Goal: Task Accomplishment & Management: Manage account settings

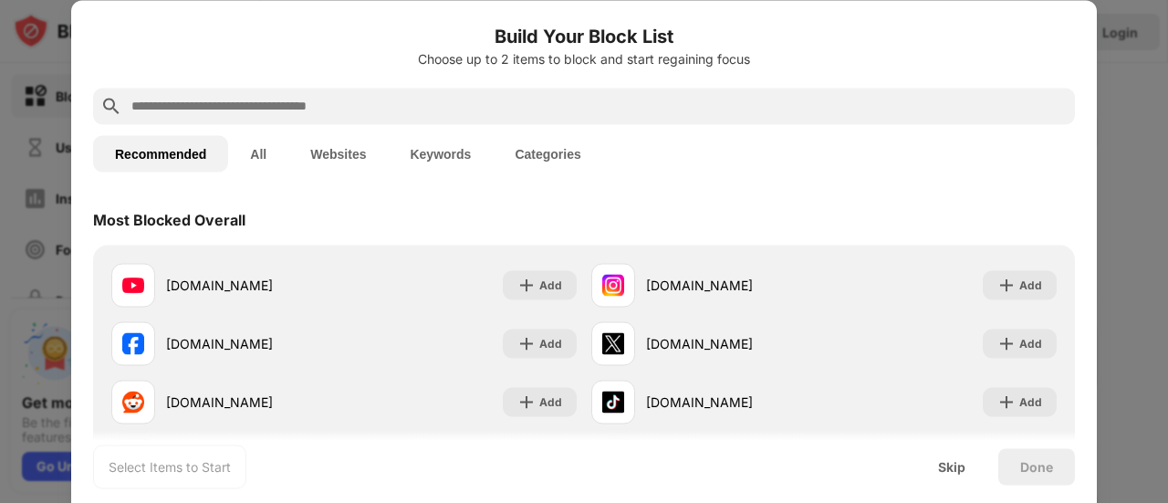
click at [335, 107] on input "text" at bounding box center [599, 106] width 938 height 22
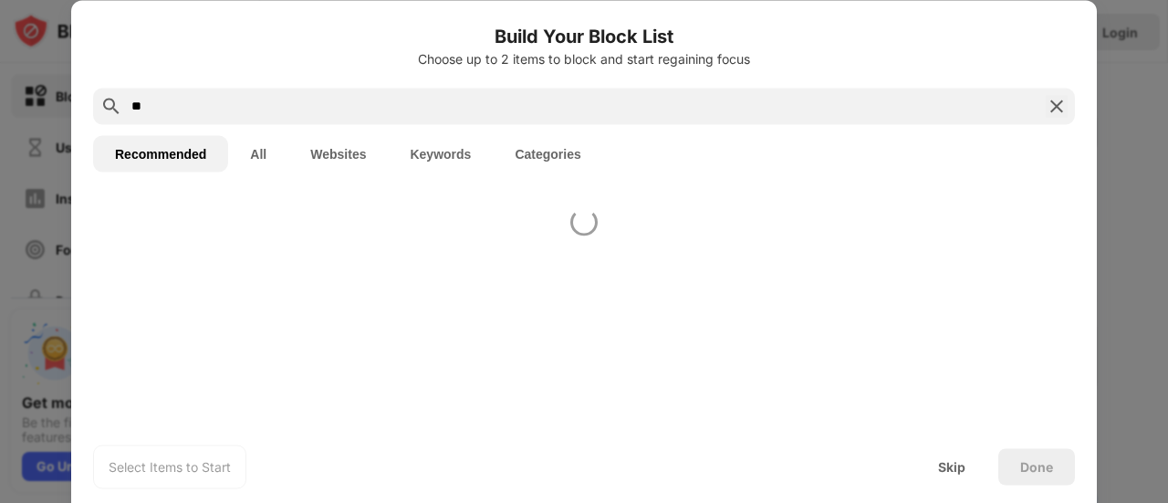
type input "*"
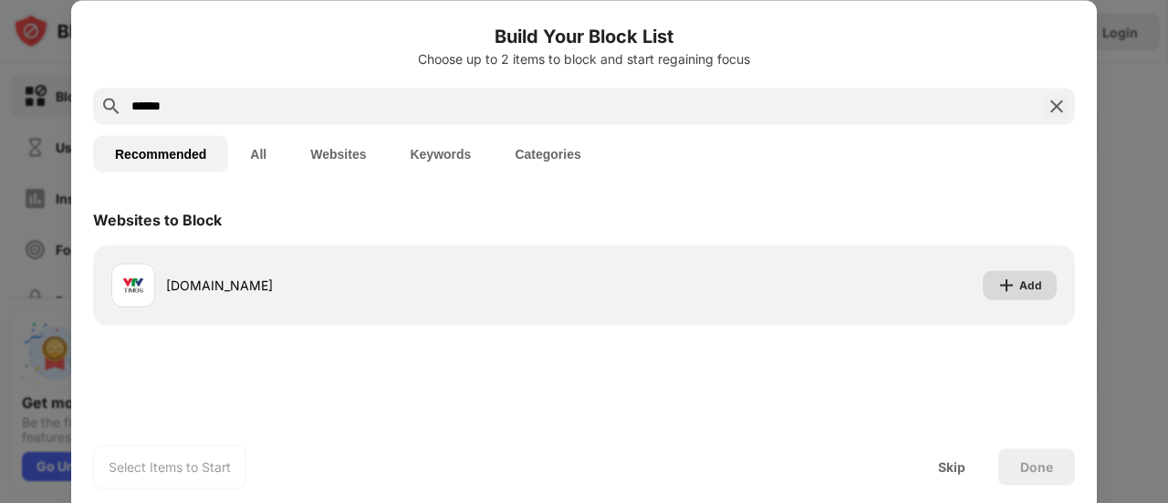
type input "******"
click at [1029, 281] on div "Add" at bounding box center [1030, 285] width 23 height 18
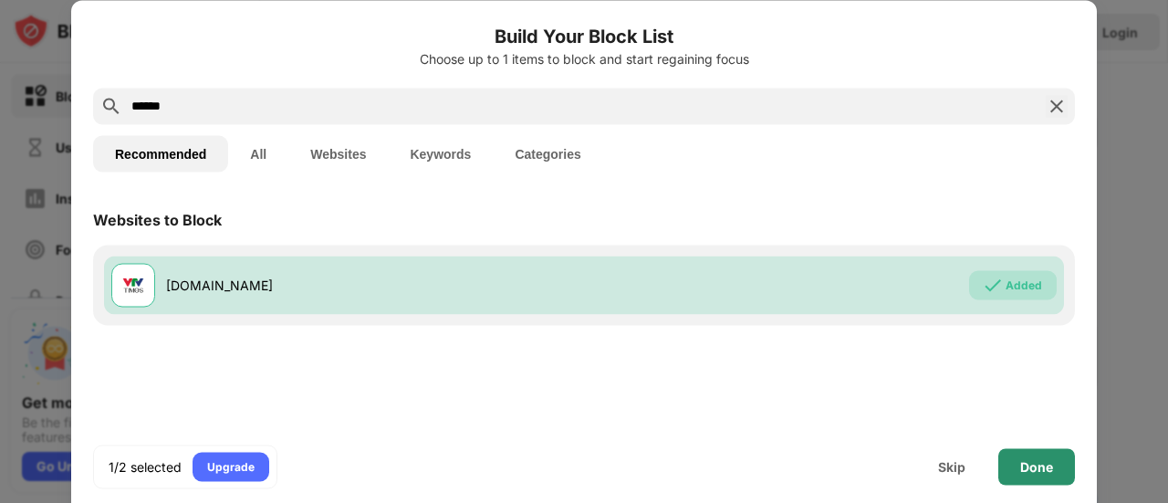
click at [1037, 465] on div "Done" at bounding box center [1036, 466] width 33 height 15
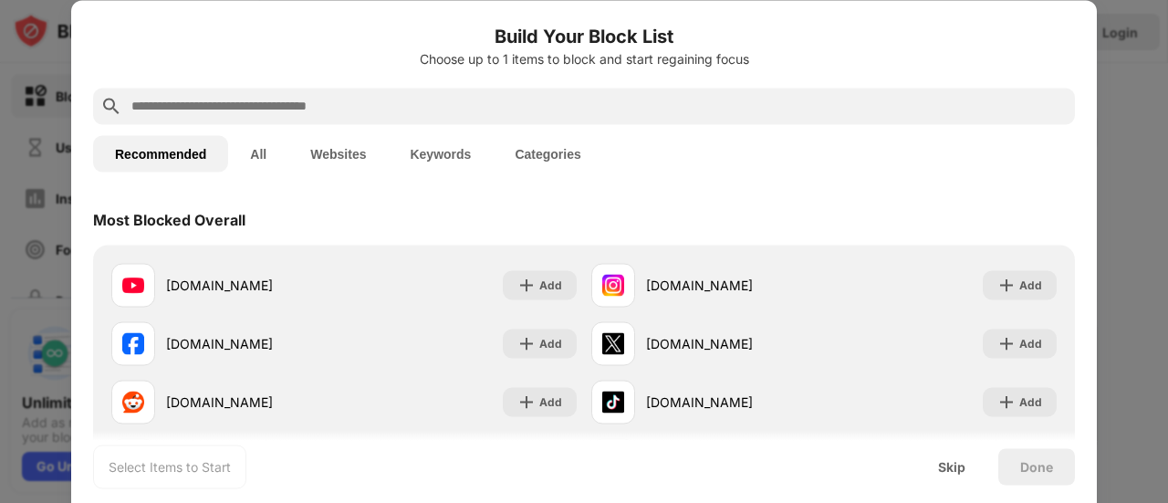
click at [334, 154] on button "Websites" at bounding box center [337, 153] width 99 height 37
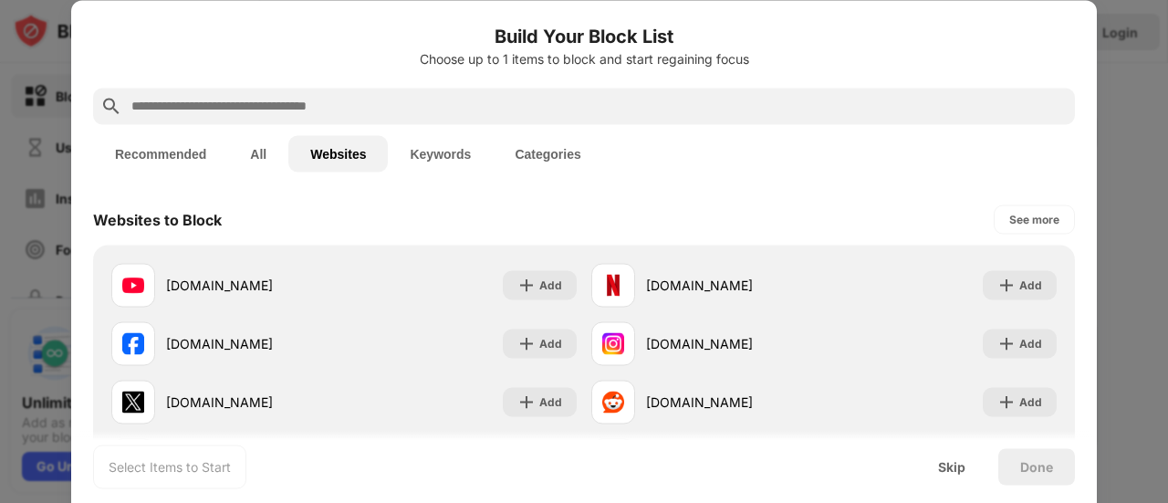
click at [276, 154] on button "All" at bounding box center [258, 153] width 60 height 37
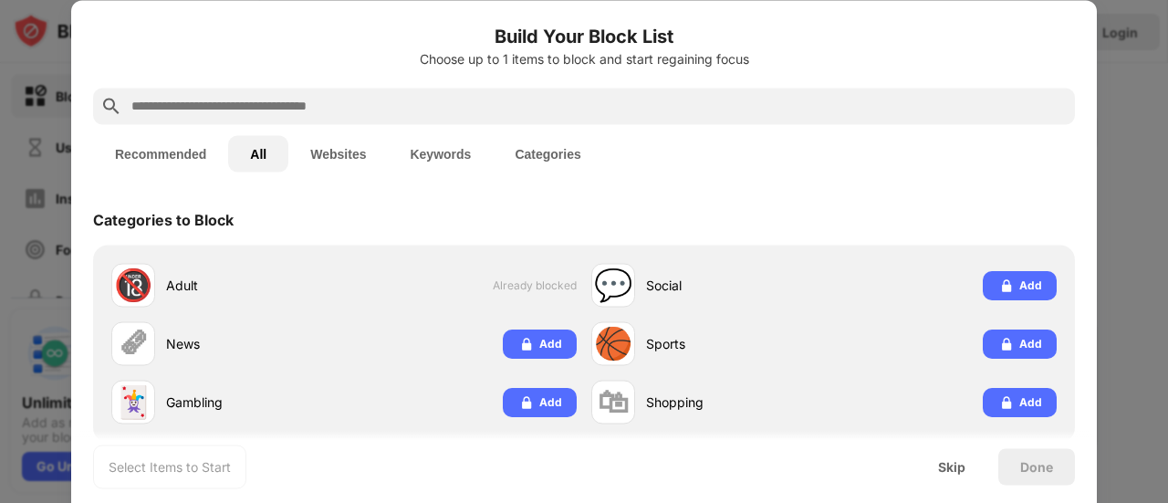
click at [329, 104] on input "text" at bounding box center [599, 106] width 938 height 22
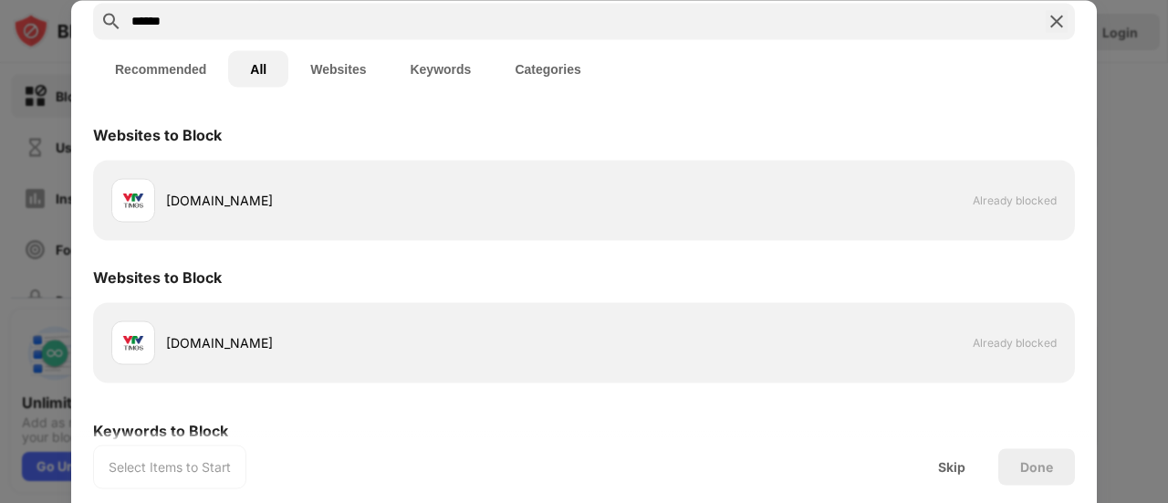
scroll to position [91, 0]
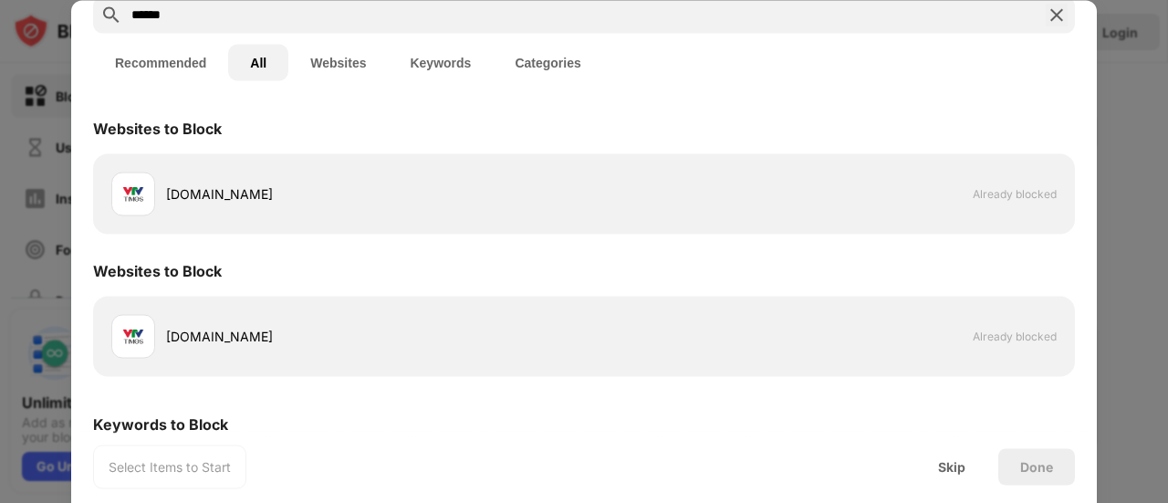
type input "******"
click at [191, 335] on div "vtv.vn" at bounding box center [375, 336] width 418 height 19
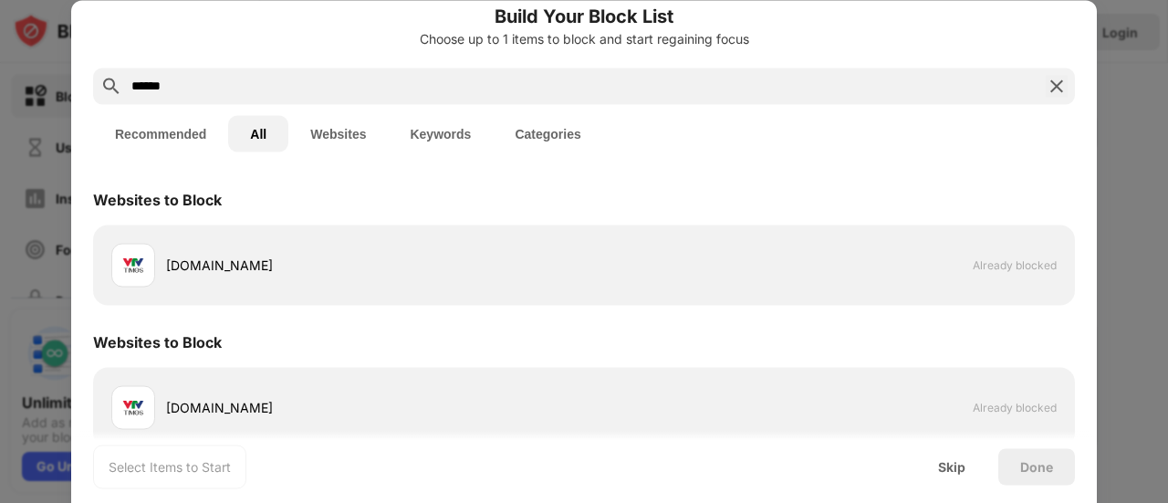
scroll to position [0, 0]
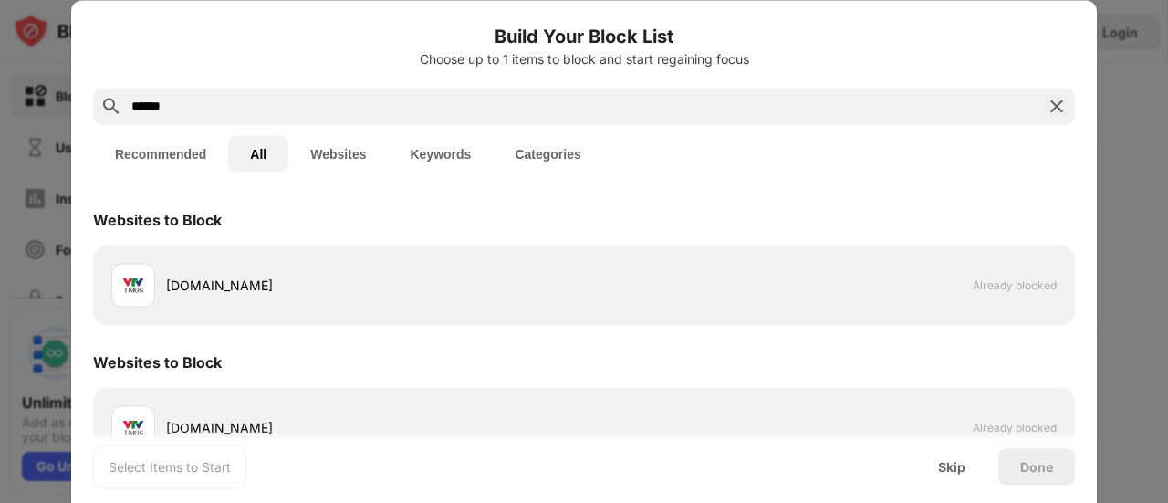
click at [203, 293] on div "vtv.vn" at bounding box center [375, 285] width 418 height 19
click at [978, 289] on span "Already blocked" at bounding box center [1015, 285] width 84 height 14
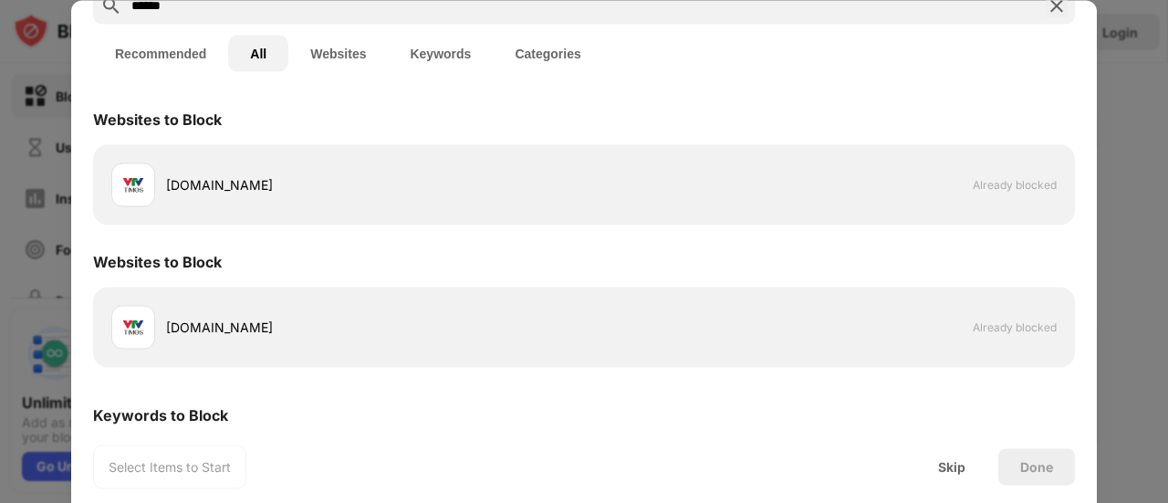
scroll to position [117, 0]
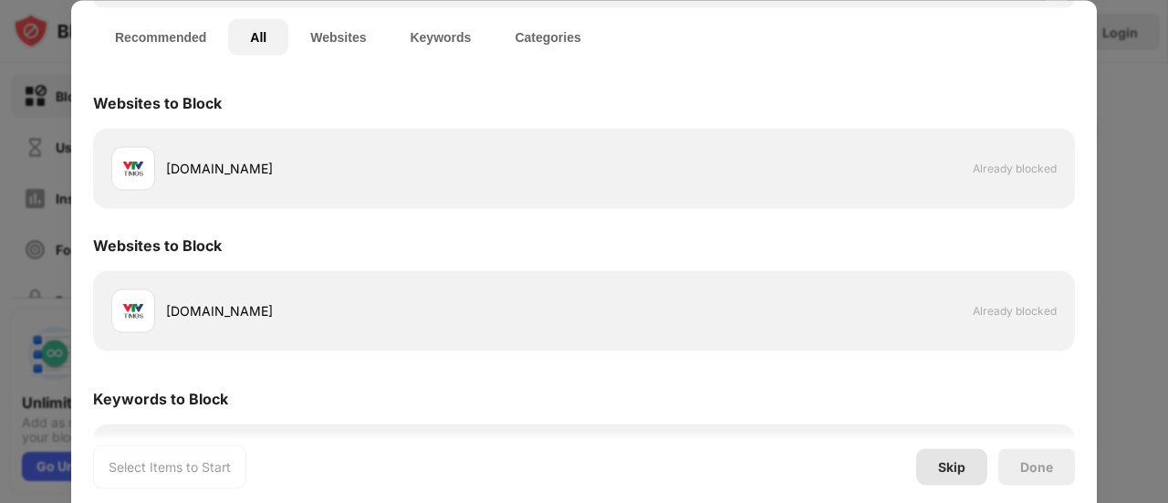
click at [950, 465] on div "Skip" at bounding box center [951, 466] width 27 height 15
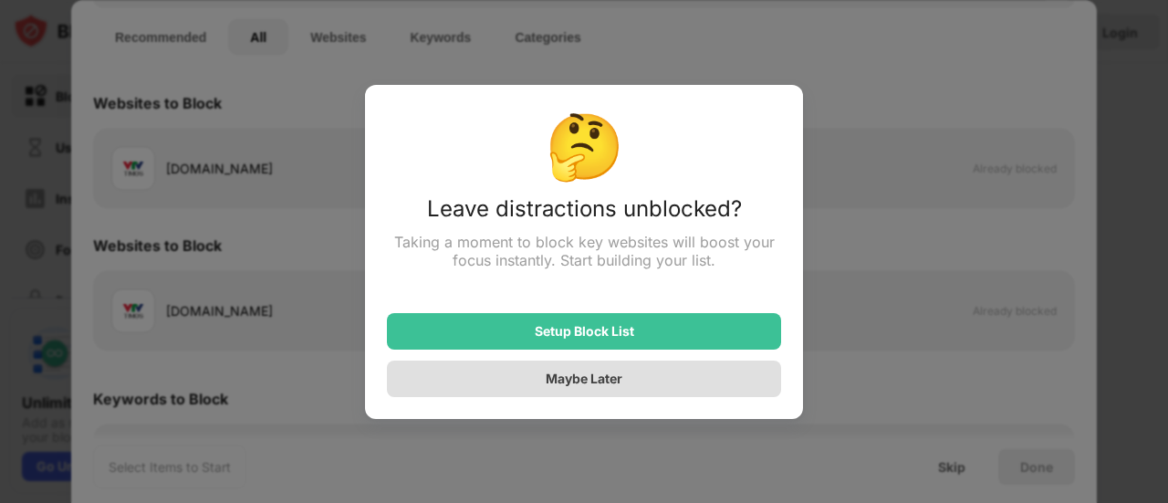
click at [569, 382] on div "Maybe Later" at bounding box center [584, 379] width 77 height 16
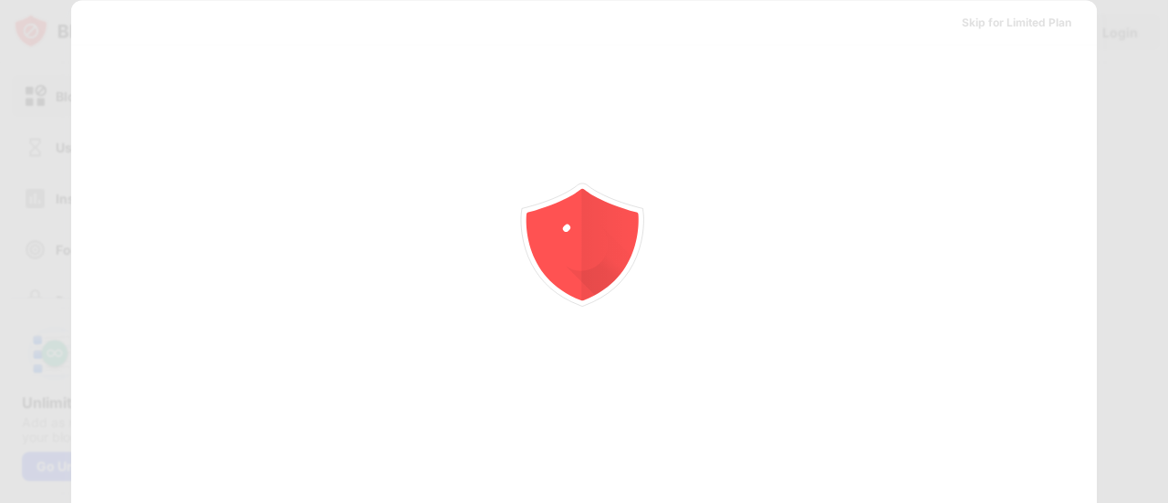
scroll to position [0, 0]
